Goal: Complete application form

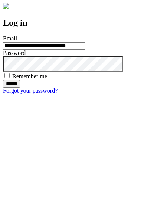
type input "**********"
click at [20, 88] on input "******" at bounding box center [11, 83] width 17 height 7
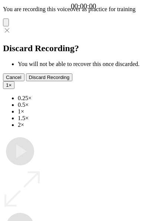
type input "**********"
